Goal: Task Accomplishment & Management: Manage account settings

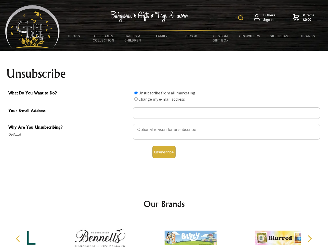
click at [242, 18] on img at bounding box center [240, 17] width 5 height 5
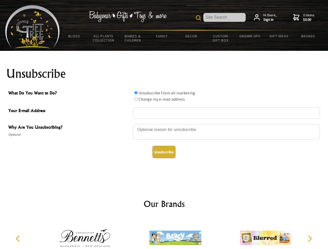
click at [164, 124] on div at bounding box center [226, 133] width 187 height 18
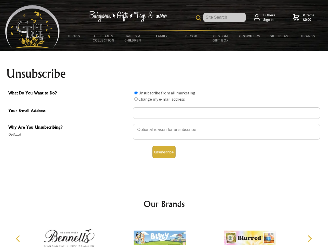
click at [136, 93] on input "What Do You Want to Do?" at bounding box center [135, 92] width 3 height 3
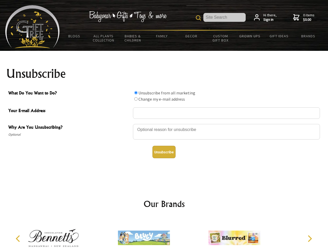
click at [136, 99] on input "What Do You Want to Do?" at bounding box center [135, 98] width 3 height 3
radio input "true"
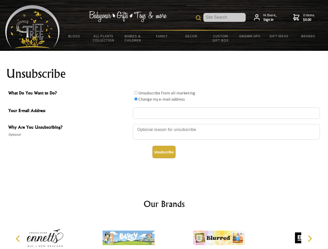
click at [164, 152] on button "Unsubscribe" at bounding box center [163, 152] width 23 height 12
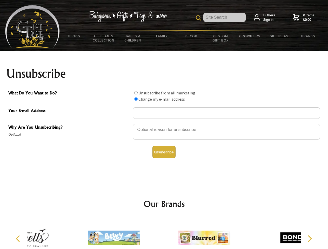
click at [164, 234] on div at bounding box center [204, 239] width 90 height 41
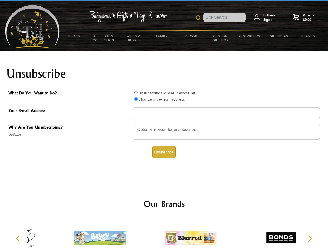
click at [19, 239] on icon "Previous" at bounding box center [18, 239] width 7 height 7
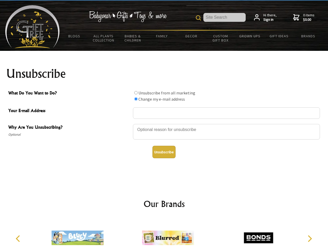
click at [310, 239] on icon "Next" at bounding box center [309, 239] width 7 height 7
